Goal: Task Accomplishment & Management: Manage account settings

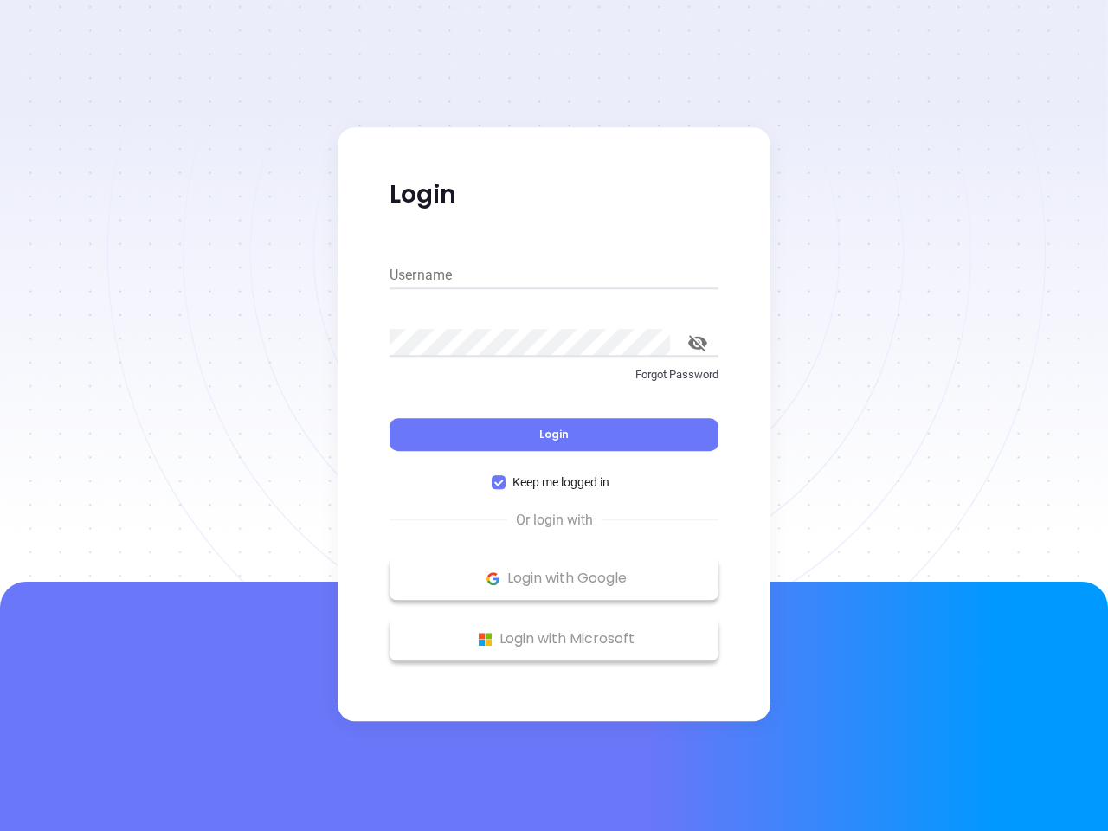
click at [554, 415] on div "Login" at bounding box center [553, 424] width 329 height 54
click at [554, 275] on input "Username" at bounding box center [553, 275] width 329 height 28
click at [697, 343] on icon "toggle password visibility" at bounding box center [697, 343] width 19 height 16
click at [554, 434] on span "Login" at bounding box center [553, 434] width 29 height 15
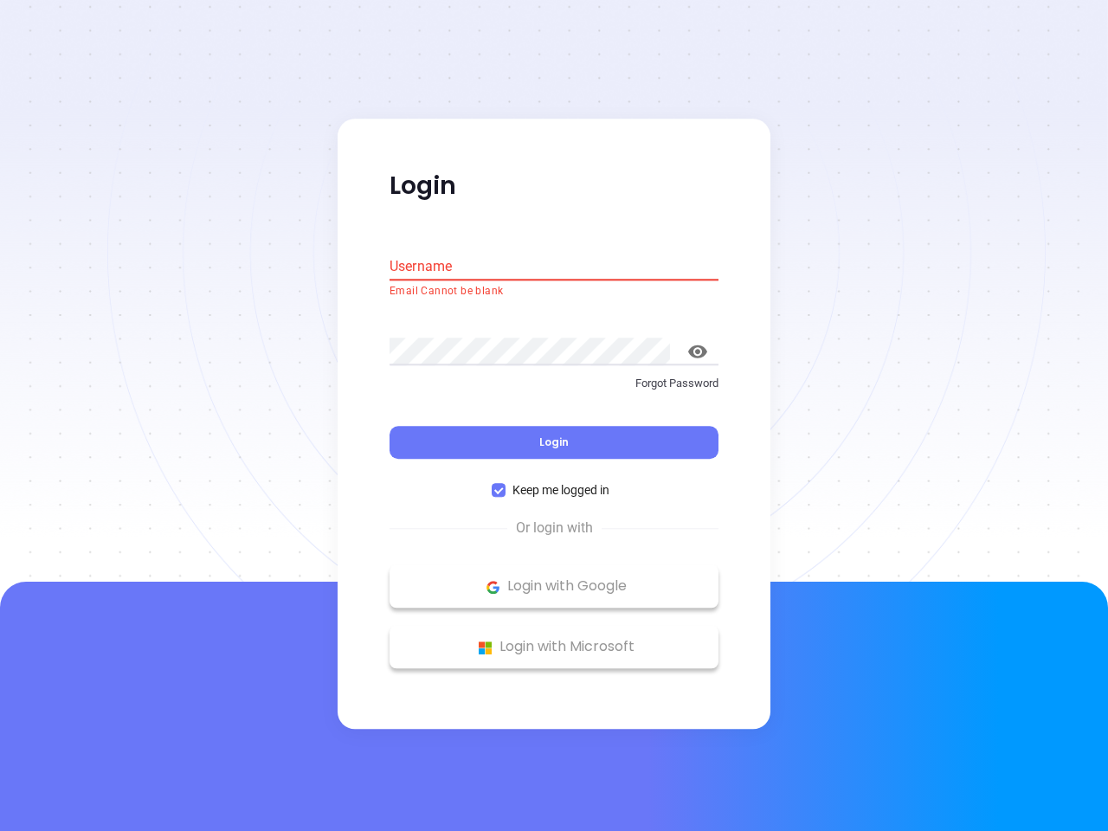
click at [554, 482] on span "Keep me logged in" at bounding box center [560, 490] width 111 height 19
click at [505, 484] on input "Keep me logged in" at bounding box center [499, 491] width 14 height 14
checkbox input "false"
click at [554, 578] on p "Login with Google" at bounding box center [554, 587] width 312 height 26
click at [554, 639] on p "Login with Microsoft" at bounding box center [554, 647] width 312 height 26
